Goal: Find specific page/section: Find specific page/section

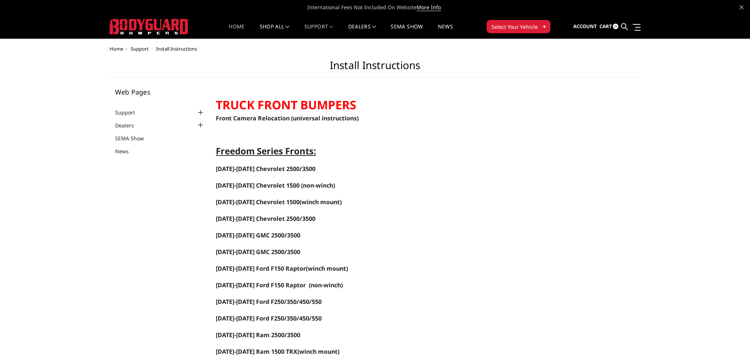
click at [230, 30] on link "Home" at bounding box center [237, 31] width 16 height 14
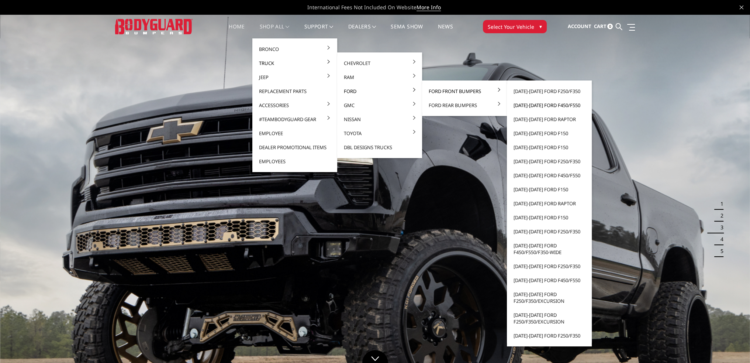
click at [547, 104] on link "[DATE]-[DATE] Ford F450/F550" at bounding box center [549, 105] width 79 height 14
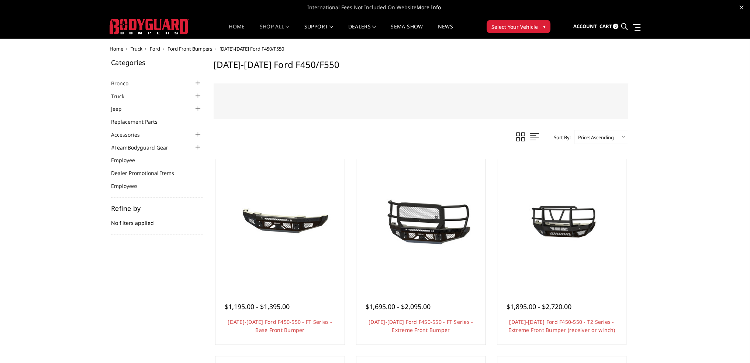
click at [239, 28] on link "Home" at bounding box center [237, 31] width 16 height 14
